Goal: Task Accomplishment & Management: Manage account settings

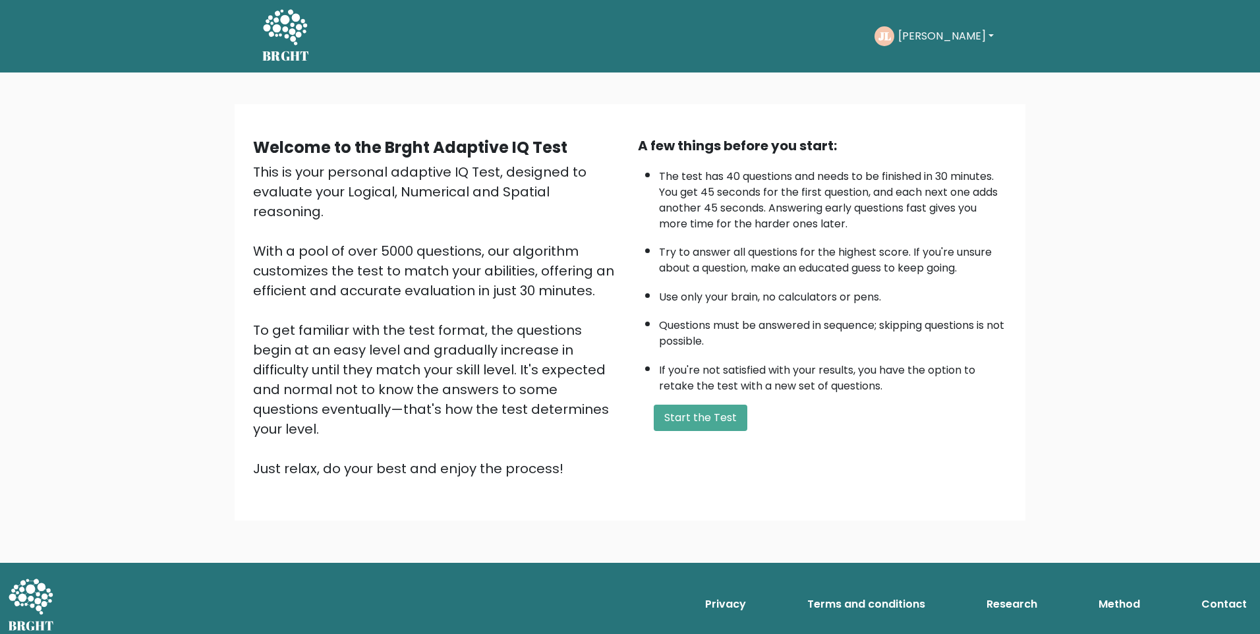
click at [933, 37] on button "[PERSON_NAME]" at bounding box center [945, 36] width 103 height 17
click at [915, 124] on link "Settings" at bounding box center [927, 125] width 104 height 21
click at [953, 36] on button "Jaime" at bounding box center [945, 36] width 103 height 17
click at [922, 76] on link "Dashboard" at bounding box center [927, 70] width 104 height 21
click at [935, 31] on button "[PERSON_NAME]" at bounding box center [945, 36] width 103 height 17
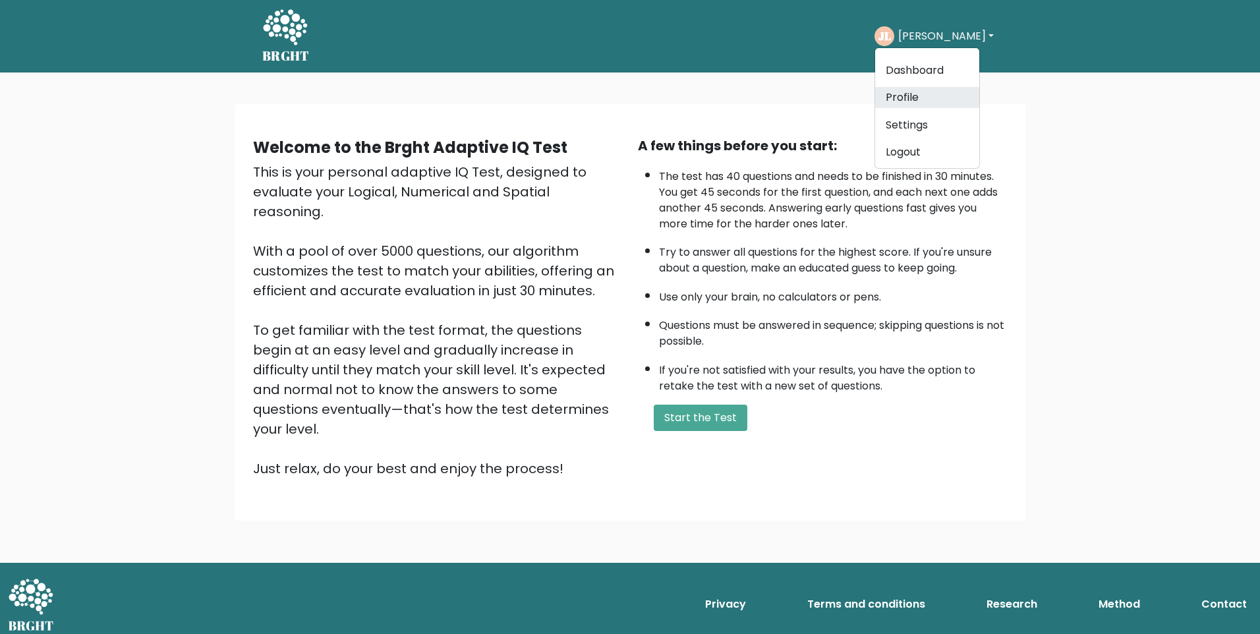
click at [907, 101] on link "Profile" at bounding box center [927, 97] width 104 height 21
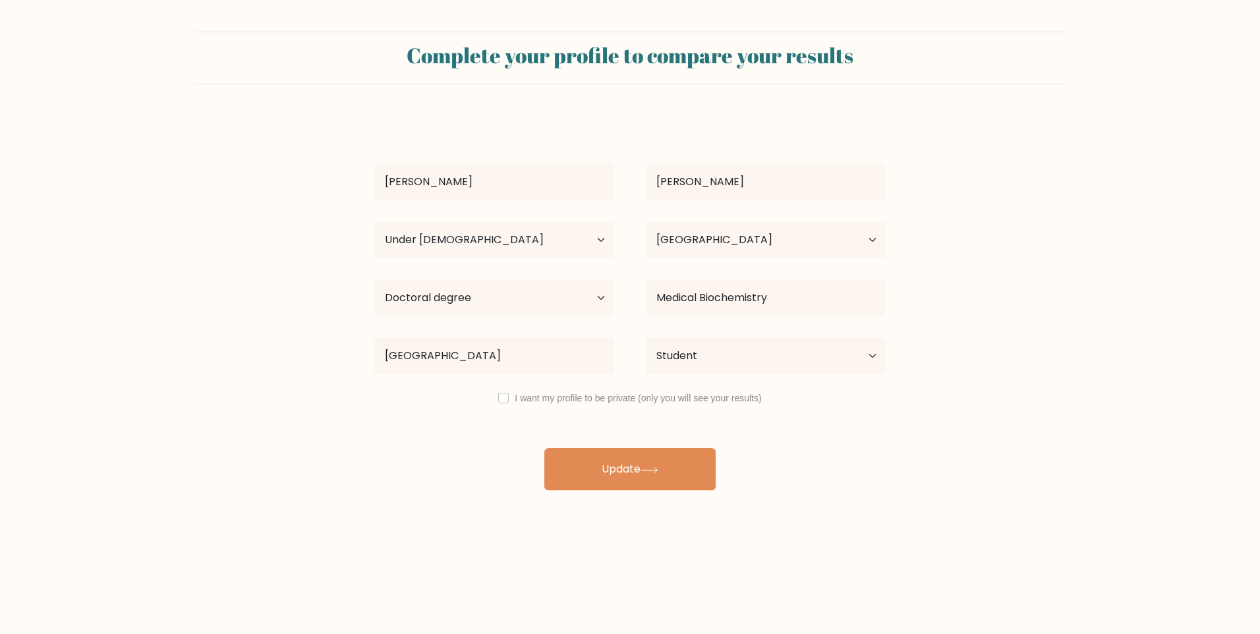
select select "min_18"
select select "MX"
select select "doctoral_degree"
select select "student"
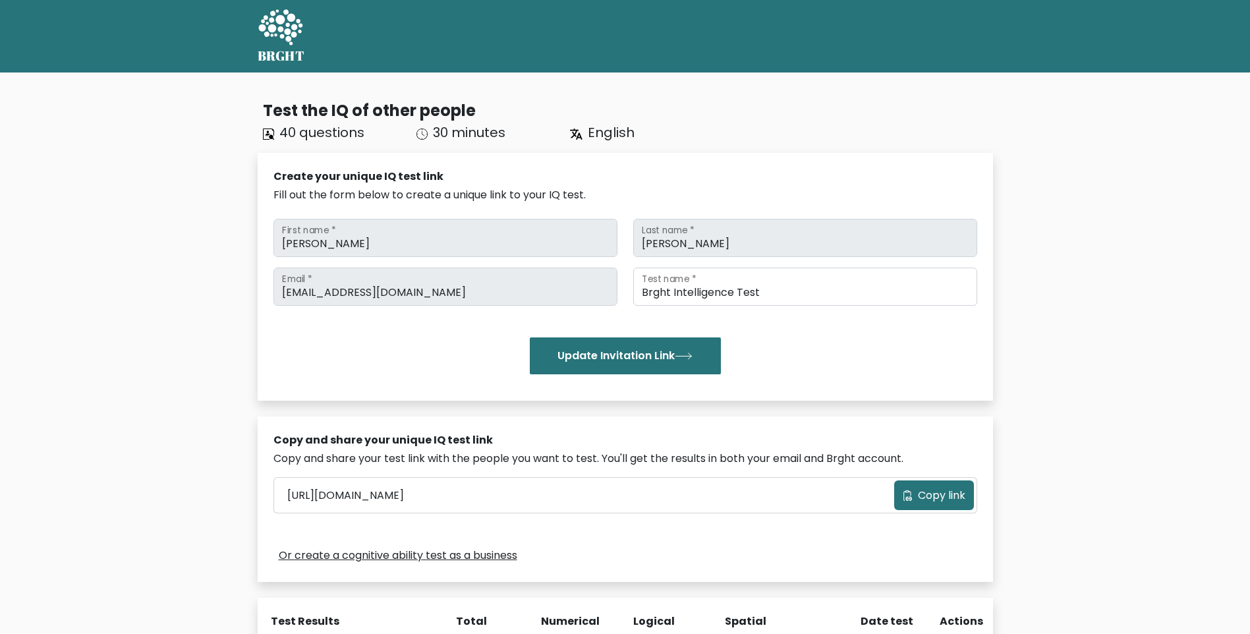
click at [926, 43] on div "BRGHT BRGHT" at bounding box center [625, 36] width 751 height 62
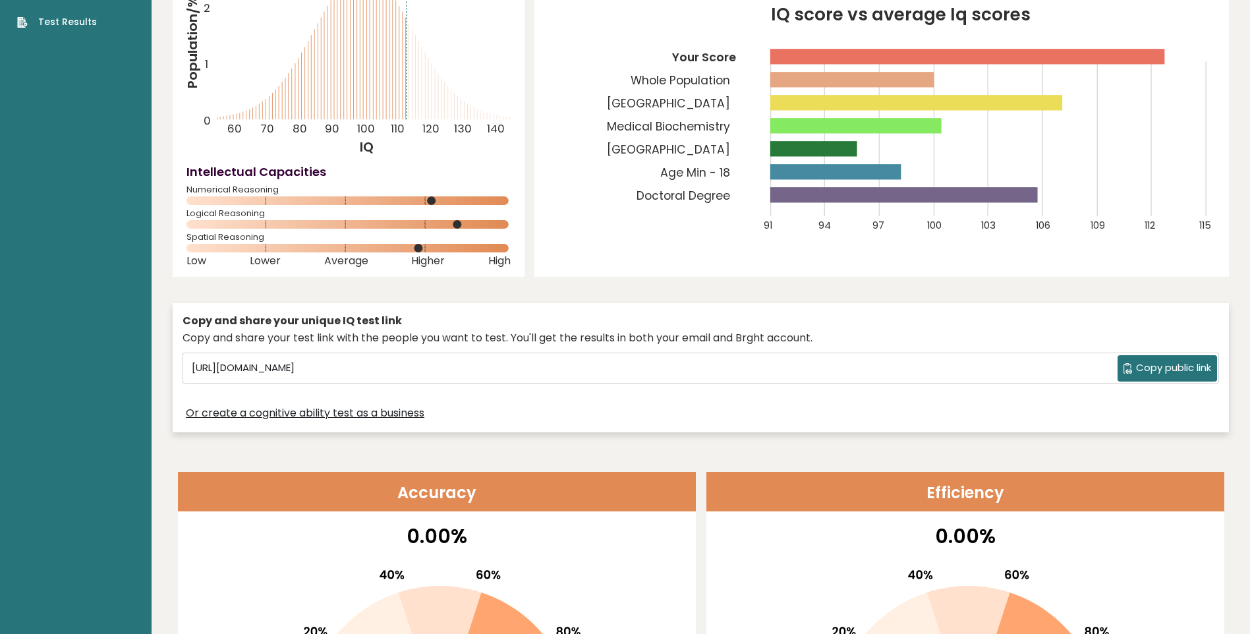
scroll to position [149, 0]
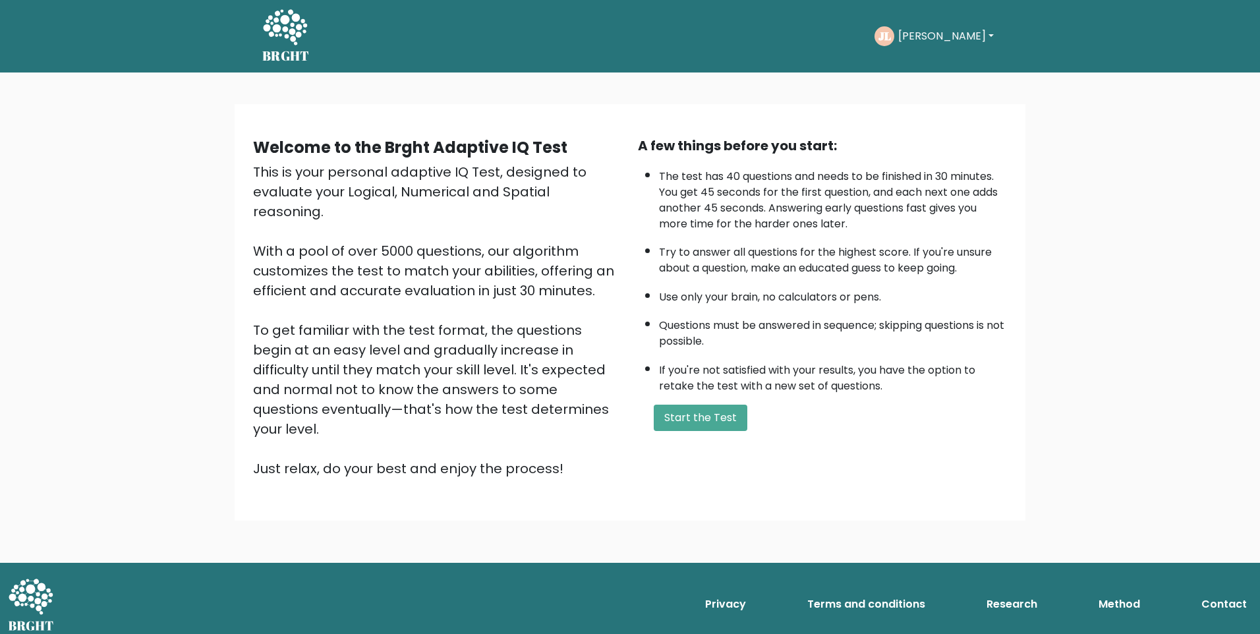
click at [930, 47] on div "JL Jaime Dashboard Profile Settings Logout" at bounding box center [935, 36] width 123 height 30
click at [928, 38] on button "[PERSON_NAME]" at bounding box center [945, 36] width 103 height 17
click at [937, 92] on link "Profile" at bounding box center [927, 97] width 104 height 21
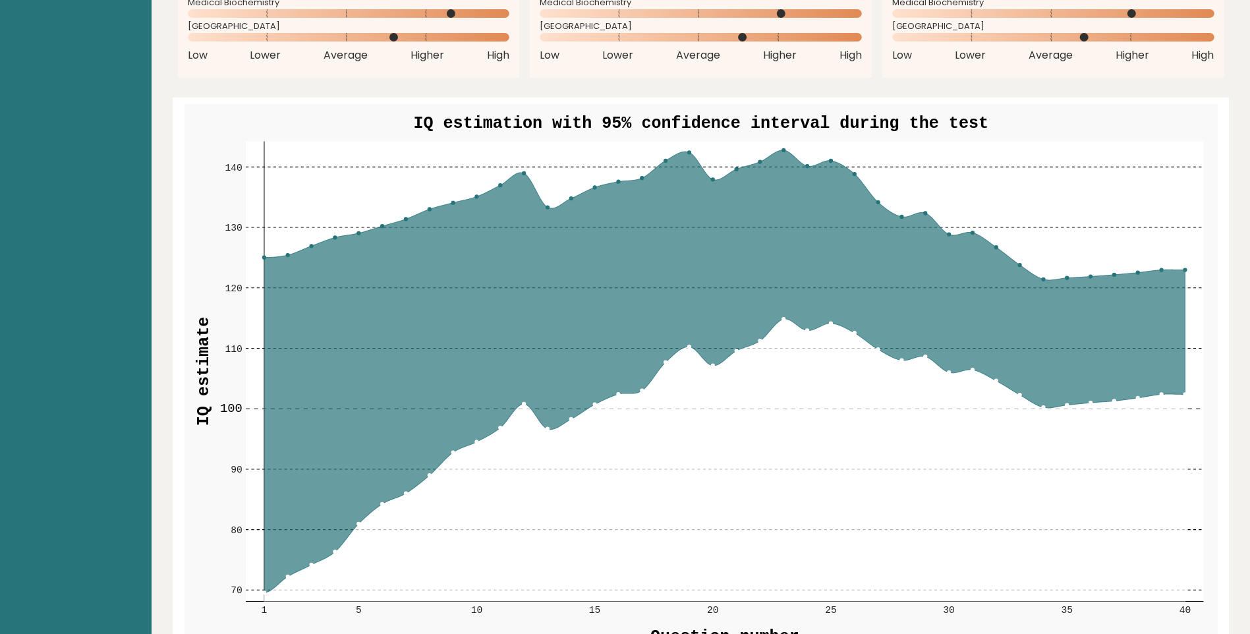
scroll to position [1537, 0]
